Goal: Information Seeking & Learning: Check status

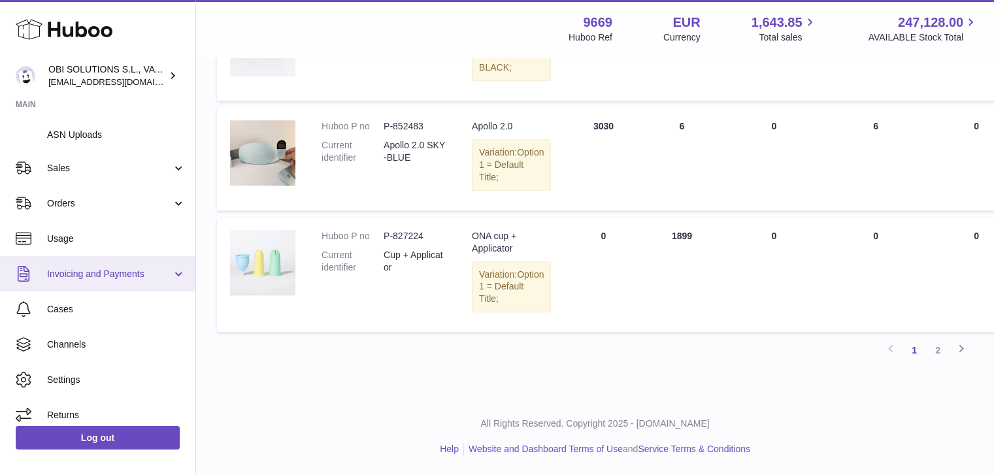
click at [97, 276] on span "Invoicing and Payments" at bounding box center [109, 274] width 125 height 12
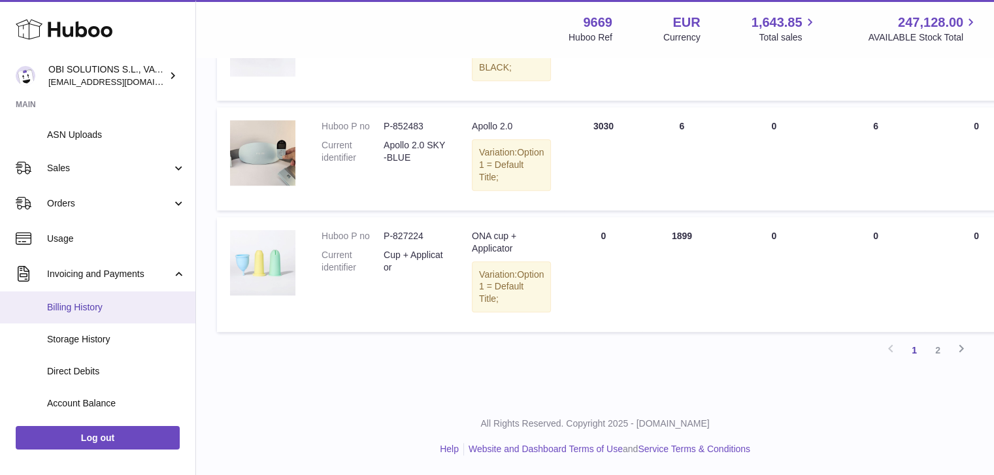
click at [99, 311] on span "Billing History" at bounding box center [116, 307] width 139 height 12
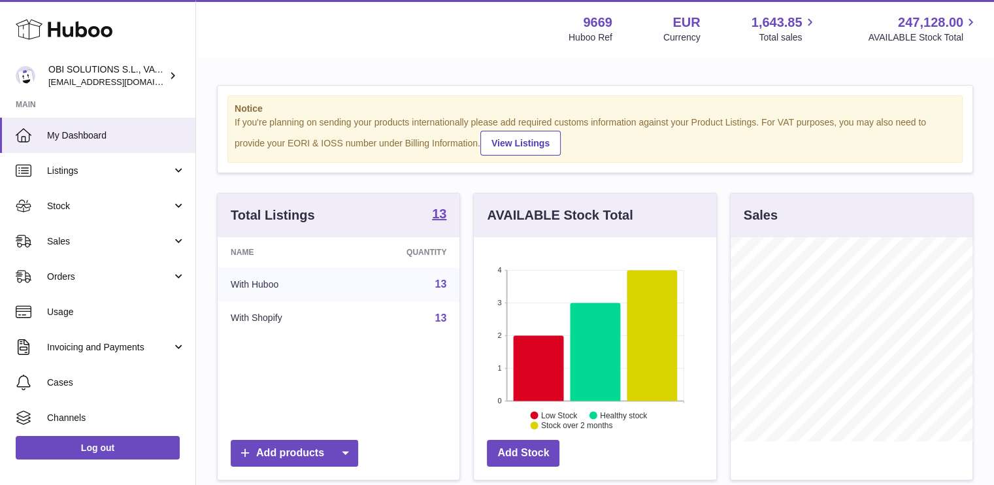
scroll to position [204, 242]
click at [95, 352] on span "Invoicing and Payments" at bounding box center [109, 347] width 125 height 12
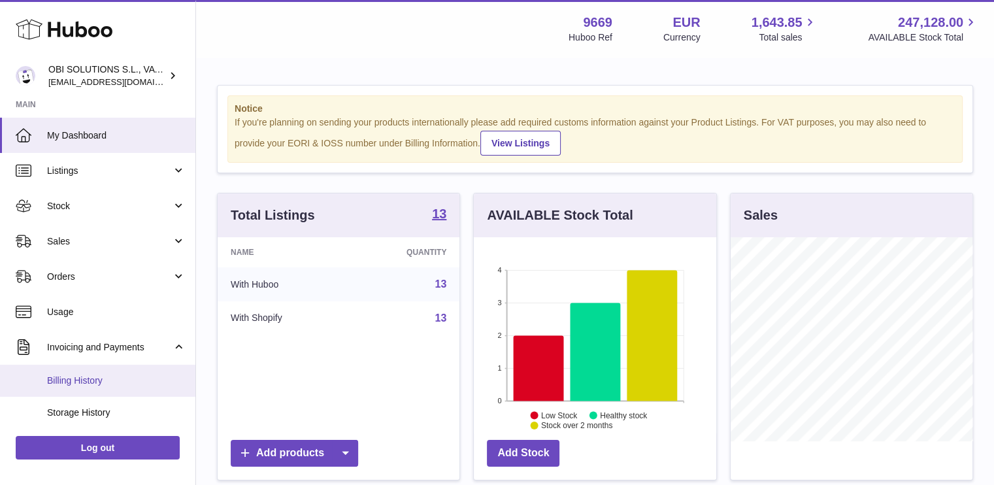
click at [94, 373] on link "Billing History" at bounding box center [97, 381] width 195 height 32
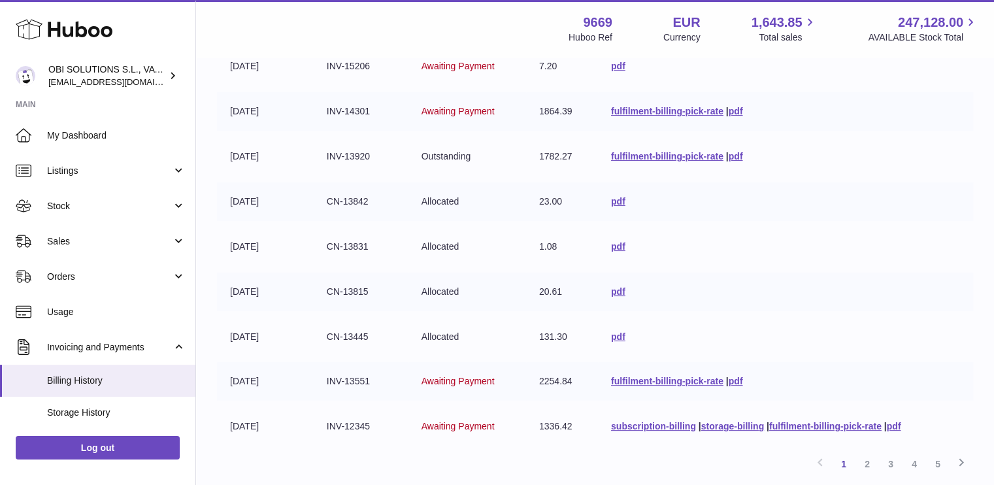
scroll to position [196, 0]
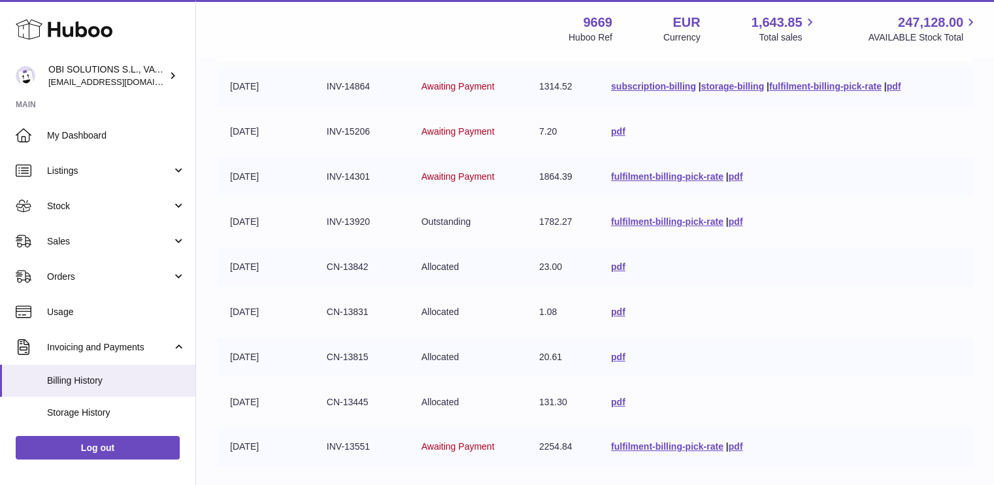
drag, startPoint x: 533, startPoint y: 392, endPoint x: 574, endPoint y: 308, distance: 93.5
click at [574, 308] on tbody "[DATE] INV-14864 Awaiting Payment 1314.52 subscription-billing | storage-billin…" at bounding box center [595, 289] width 756 height 444
click at [574, 303] on td "1.08" at bounding box center [562, 312] width 72 height 39
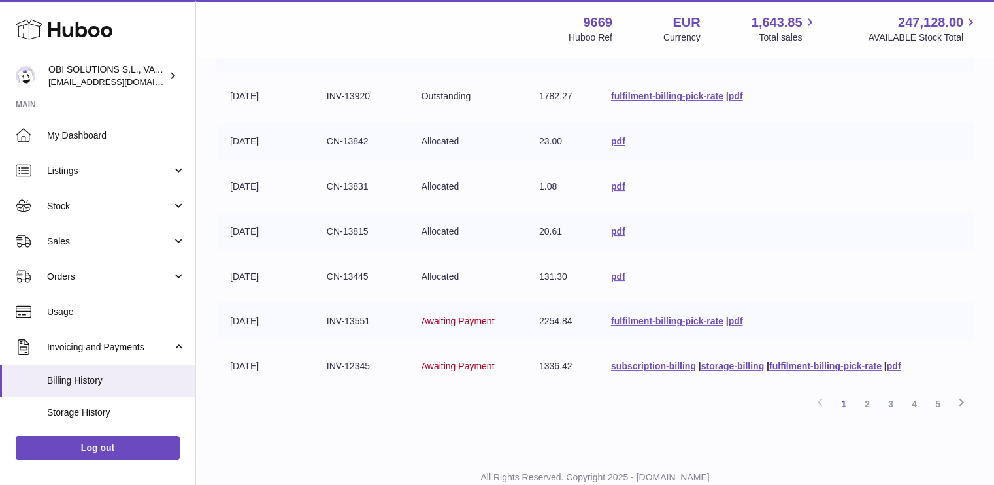
scroll to position [327, 0]
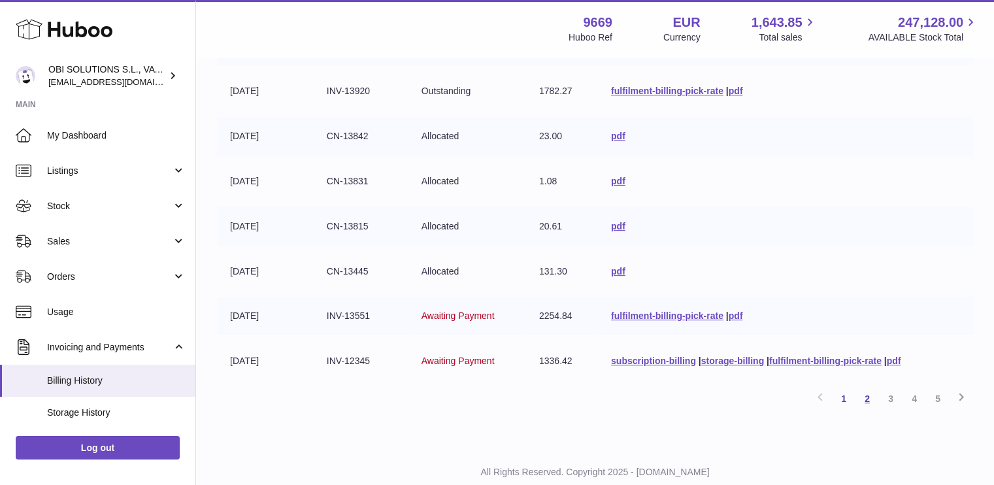
click at [870, 393] on link "2" at bounding box center [867, 399] width 24 height 24
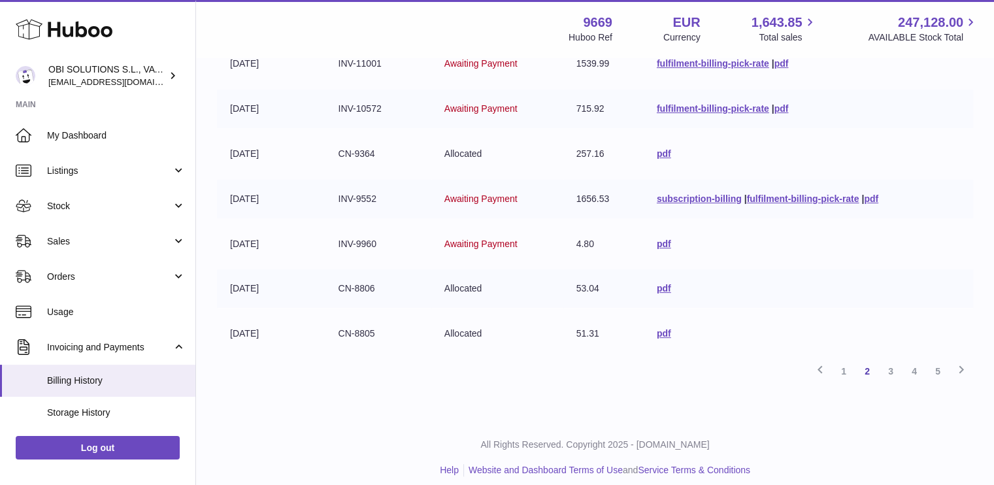
scroll to position [361, 0]
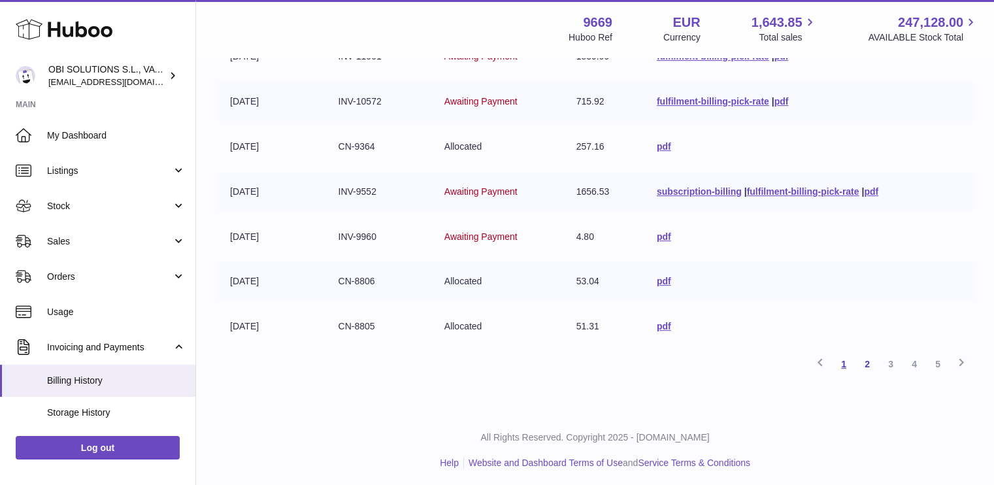
click at [840, 357] on link "1" at bounding box center [844, 364] width 24 height 24
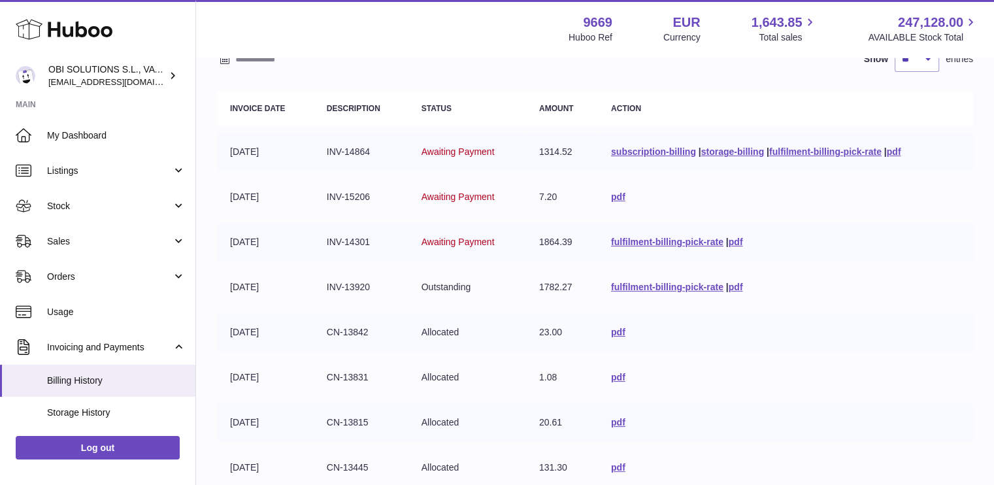
scroll to position [124, 0]
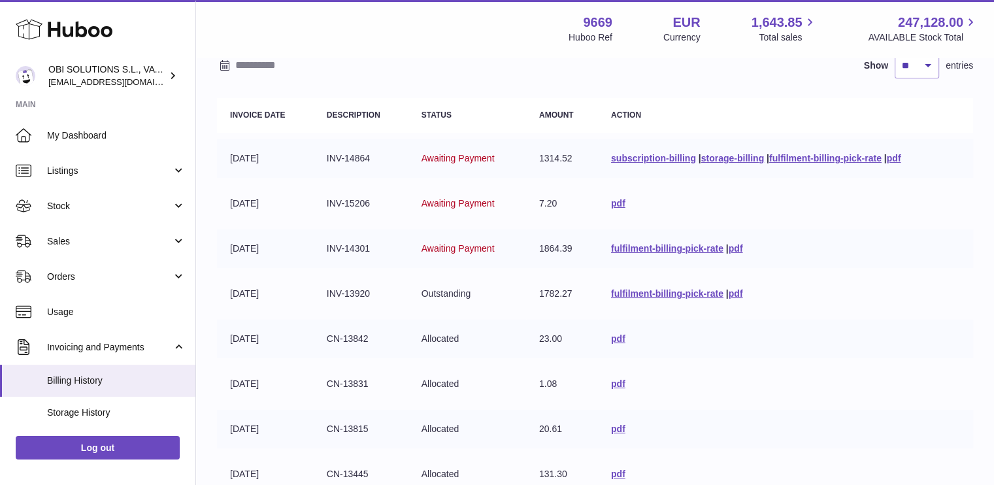
drag, startPoint x: 519, startPoint y: 297, endPoint x: 575, endPoint y: 291, distance: 56.6
click at [575, 291] on tr "[DATE] INV-13920 Outstanding 1782.27 fulfilment-billing-pick-rate | pdf" at bounding box center [595, 293] width 756 height 39
drag, startPoint x: 421, startPoint y: 286, endPoint x: 572, endPoint y: 295, distance: 151.9
click at [572, 295] on tr "[DATE] INV-13920 Outstanding 1782.27 fulfilment-billing-pick-rate | pdf" at bounding box center [595, 293] width 756 height 39
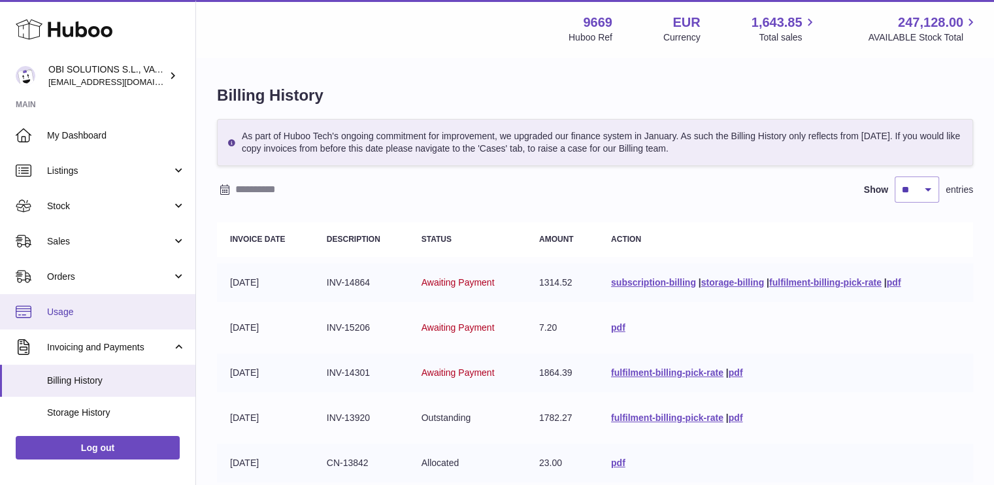
scroll to position [201, 0]
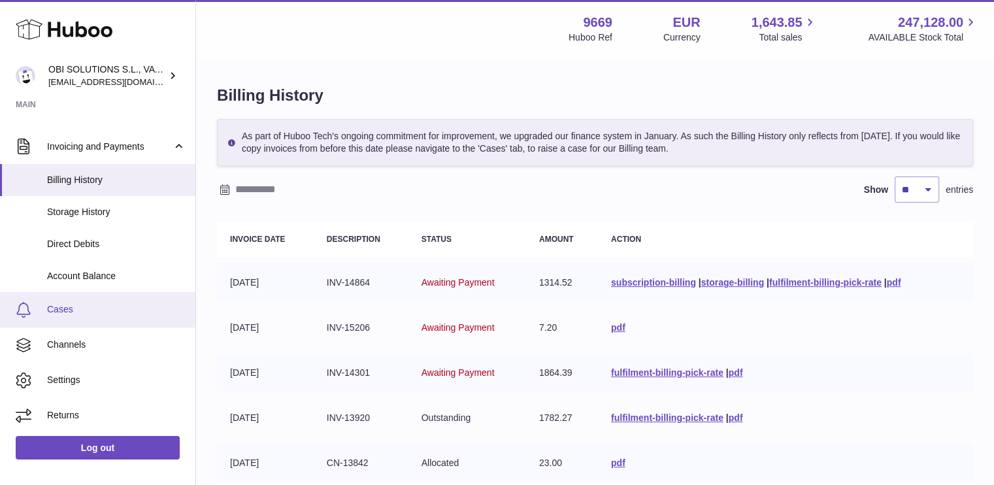
click at [122, 297] on link "Cases" at bounding box center [97, 309] width 195 height 35
